Goal: Task Accomplishment & Management: Use online tool/utility

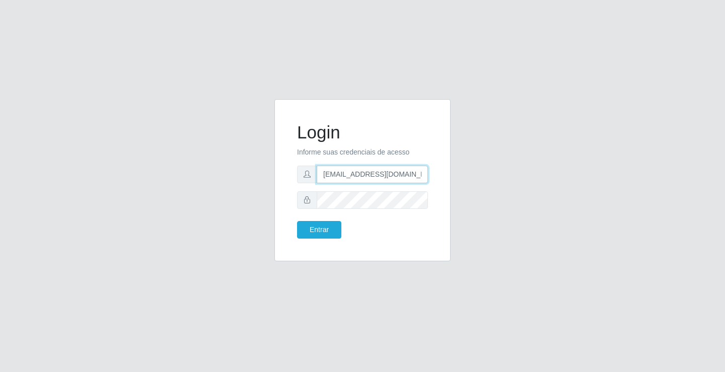
click at [424, 175] on input "[EMAIL_ADDRESS][DOMAIN_NAME]" at bounding box center [372, 175] width 111 height 18
type input "a"
type input "[EMAIL_ADDRESS][DOMAIN_NAME]"
click at [297, 221] on button "Entrar" at bounding box center [319, 230] width 44 height 18
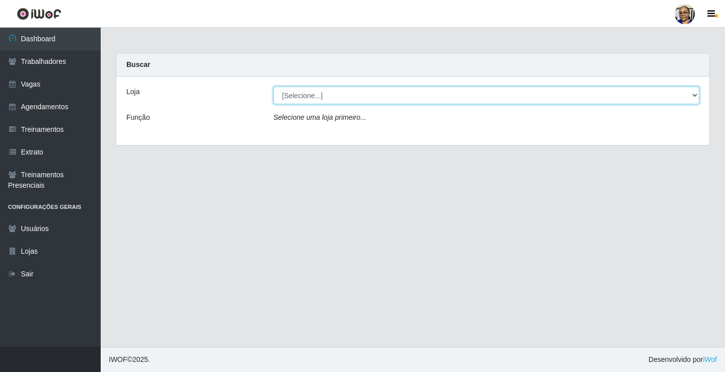
click at [693, 96] on select "[Selecione...] Mercadinho [GEOGRAPHIC_DATA]" at bounding box center [486, 96] width 426 height 18
select select "345"
click at [273, 87] on select "[Selecione...] Mercadinho [GEOGRAPHIC_DATA]" at bounding box center [486, 96] width 426 height 18
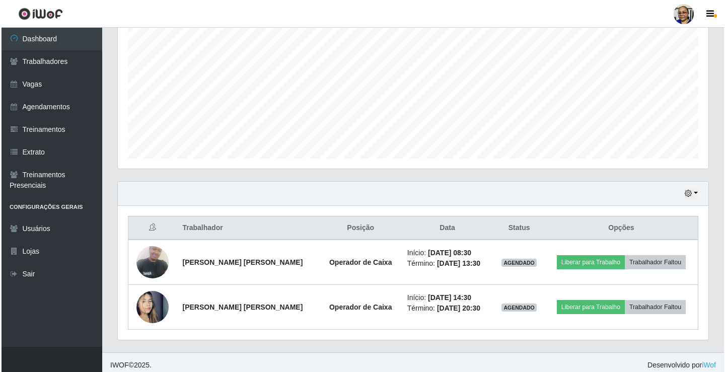
scroll to position [207, 0]
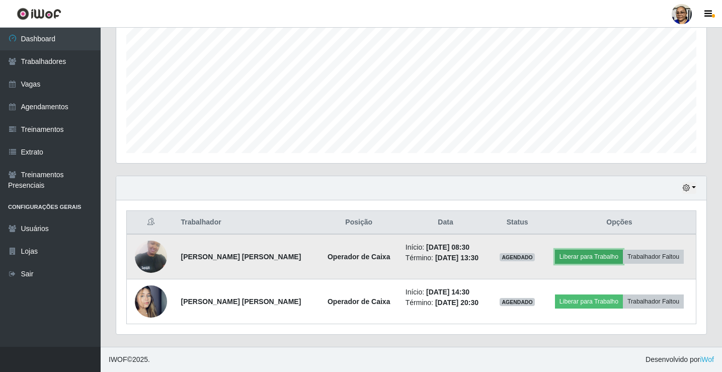
click at [598, 254] on button "Liberar para Trabalho" at bounding box center [589, 257] width 68 height 14
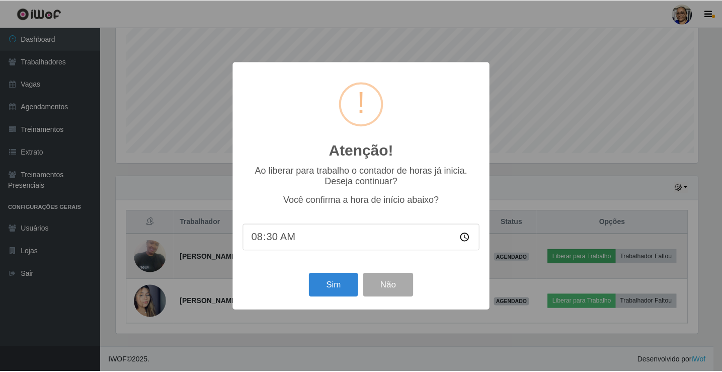
scroll to position [209, 584]
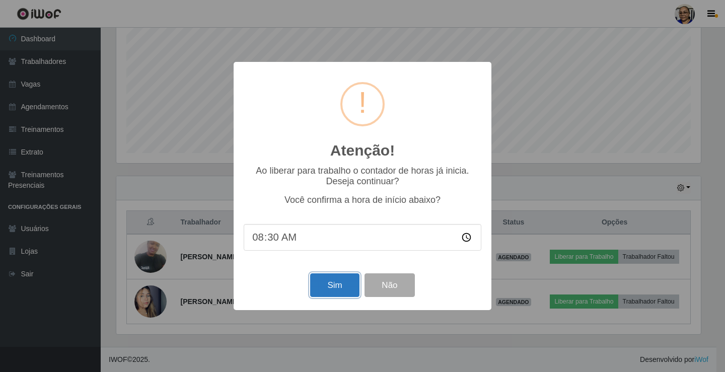
click at [351, 286] on button "Sim" at bounding box center [334, 285] width 49 height 24
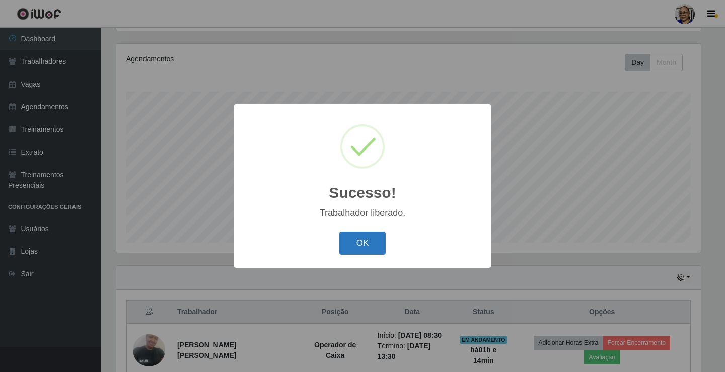
click at [371, 245] on button "OK" at bounding box center [362, 243] width 47 height 24
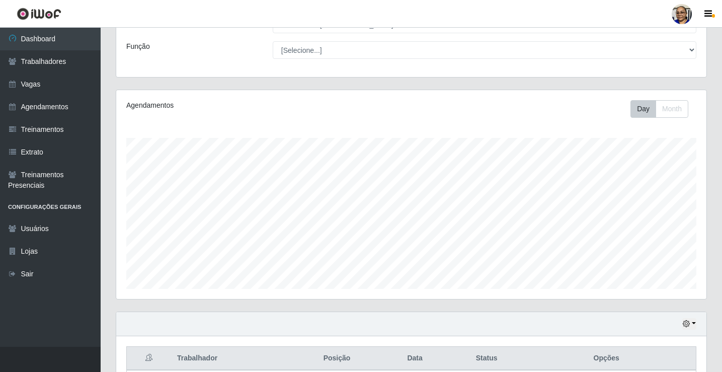
scroll to position [222, 0]
